Goal: Information Seeking & Learning: Learn about a topic

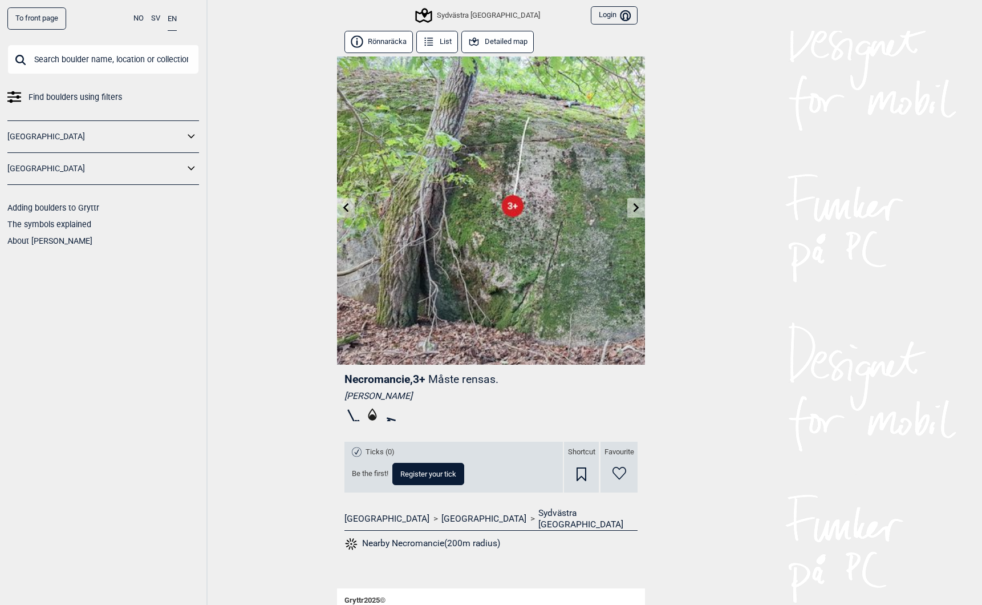
click at [45, 22] on link "To front page" at bounding box center [36, 18] width 59 height 22
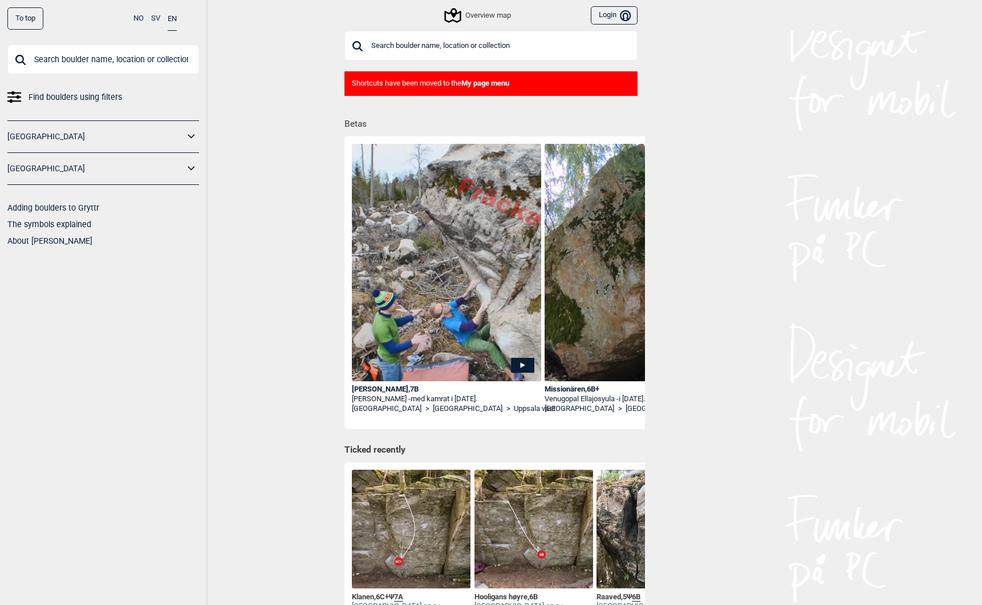
drag, startPoint x: 543, startPoint y: 399, endPoint x: 593, endPoint y: 401, distance: 50.2
click at [542, 403] on div "[PERSON_NAME] , 7B [PERSON_NAME] - med kamrat i [DATE]. [GEOGRAPHIC_DATA] > [GE…" at bounding box center [448, 284] width 193 height 289
drag, startPoint x: 543, startPoint y: 402, endPoint x: 563, endPoint y: 402, distance: 20.5
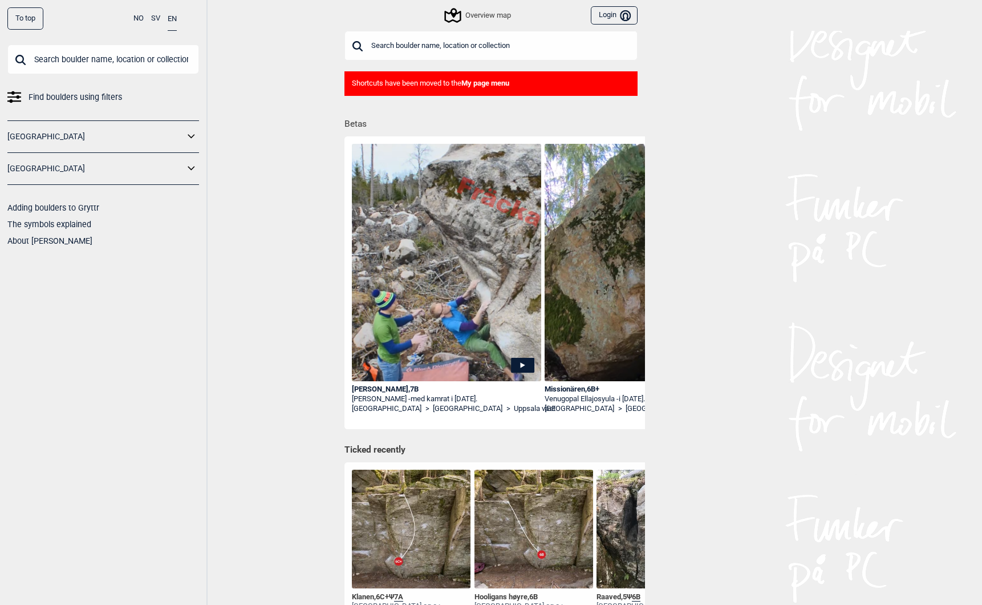
drag, startPoint x: 620, startPoint y: 401, endPoint x: 545, endPoint y: 399, distance: 75.3
click at [545, 399] on div "[PERSON_NAME] - i [DATE]." at bounding box center [639, 399] width 189 height 10
copy div "Venugopal Ellajosyula -"
